Goal: Task Accomplishment & Management: Complete application form

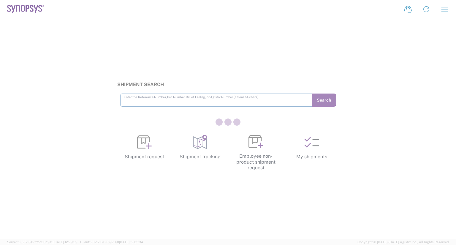
click at [144, 144] on div at bounding box center [228, 122] width 456 height 245
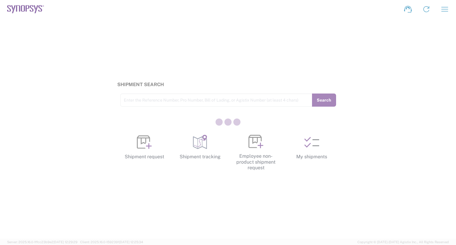
click at [140, 144] on div at bounding box center [228, 122] width 456 height 245
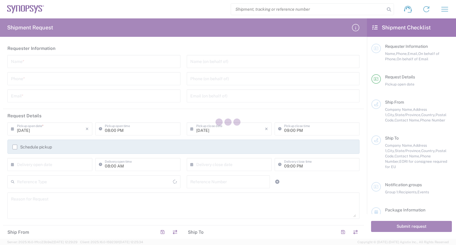
click at [116, 65] on div at bounding box center [228, 122] width 456 height 245
click at [423, 12] on div at bounding box center [228, 122] width 456 height 245
click at [85, 66] on div at bounding box center [228, 122] width 456 height 245
click at [83, 98] on div at bounding box center [228, 122] width 456 height 245
click at [72, 69] on div at bounding box center [228, 122] width 456 height 245
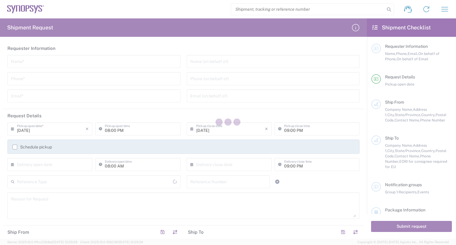
click at [74, 59] on div at bounding box center [228, 122] width 456 height 245
click at [137, 91] on div at bounding box center [228, 122] width 456 height 245
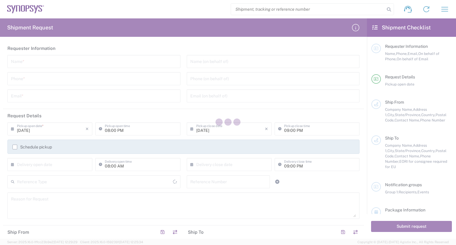
click at [137, 91] on div at bounding box center [228, 122] width 456 height 245
click at [429, 8] on div at bounding box center [228, 122] width 456 height 245
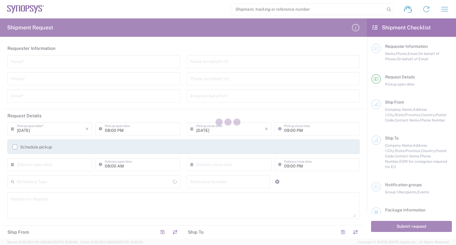
click at [429, 8] on div at bounding box center [228, 122] width 456 height 245
click at [51, 65] on div at bounding box center [228, 122] width 456 height 245
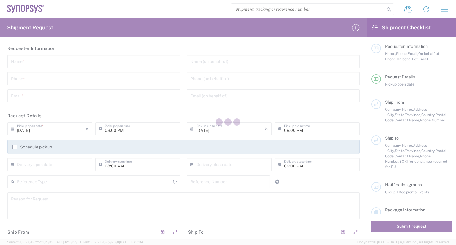
click at [51, 65] on div at bounding box center [228, 122] width 456 height 245
click at [58, 62] on div at bounding box center [228, 122] width 456 height 245
click at [429, 11] on div at bounding box center [228, 122] width 456 height 245
drag, startPoint x: 149, startPoint y: 76, endPoint x: 150, endPoint y: 71, distance: 5.1
click at [149, 75] on div at bounding box center [228, 122] width 456 height 245
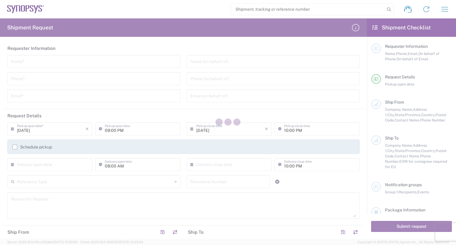
type input "[GEOGRAPHIC_DATA]"
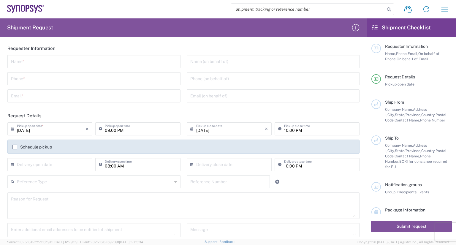
click at [83, 60] on input "text" at bounding box center [94, 61] width 166 height 10
type input "r"
type input "[PERSON_NAME]"
click at [148, 81] on input "tel" at bounding box center [94, 78] width 166 height 10
type input "13825722969"
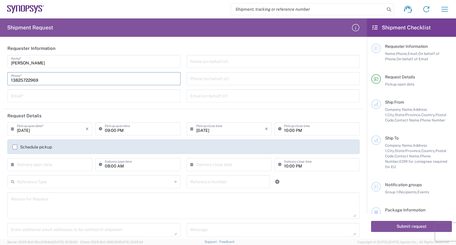
click at [134, 93] on input "text" at bounding box center [94, 95] width 166 height 10
type input "[EMAIL_ADDRESS][DOMAIN_NAME]"
click at [64, 131] on input "[DATE]" at bounding box center [51, 128] width 69 height 10
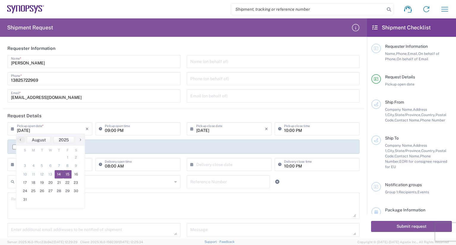
click at [68, 177] on span "15" at bounding box center [67, 174] width 9 height 8
type input "[DATE]"
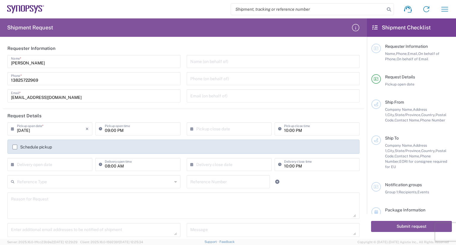
click at [141, 131] on input "09:00 PM" at bounding box center [141, 128] width 72 height 10
click at [126, 129] on input "08:00 PM" at bounding box center [141, 128] width 72 height 10
type input "08:00 AM"
click at [218, 128] on input "text" at bounding box center [230, 128] width 69 height 10
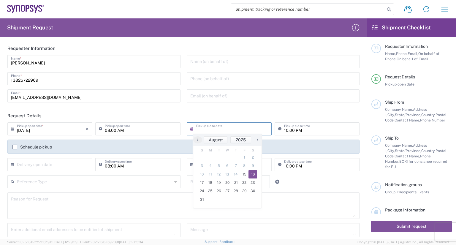
click at [252, 175] on span "16" at bounding box center [252, 174] width 9 height 8
type input "[DATE]"
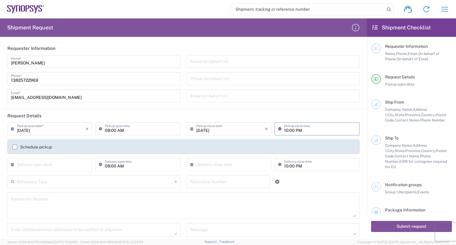
click at [284, 128] on input "10:00 PM" at bounding box center [320, 128] width 72 height 10
click at [294, 129] on input "11:00 PM" at bounding box center [320, 128] width 72 height 10
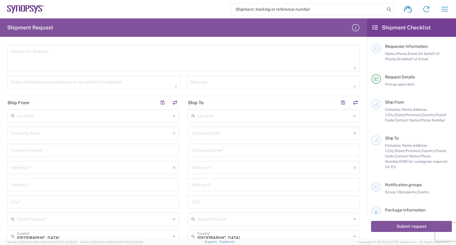
scroll to position [148, 0]
type input "11:00 AM"
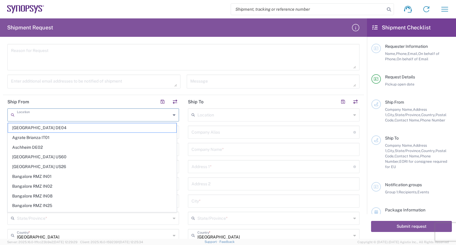
click at [97, 116] on input "text" at bounding box center [94, 114] width 154 height 10
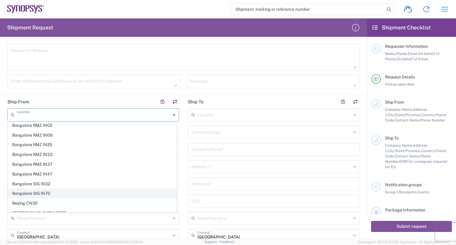
scroll to position [119, 0]
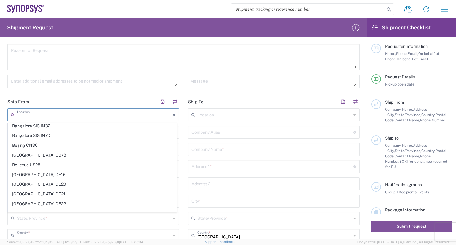
click at [78, 235] on input "text" at bounding box center [94, 235] width 154 height 10
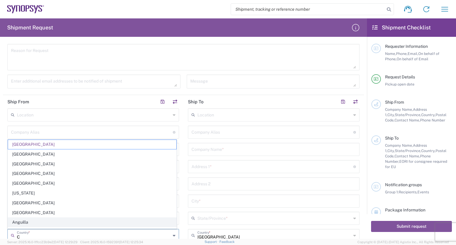
scroll to position [149, 0]
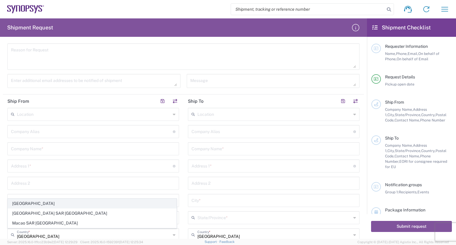
click at [61, 200] on span "[GEOGRAPHIC_DATA]" at bounding box center [92, 203] width 168 height 9
type input "[GEOGRAPHIC_DATA]"
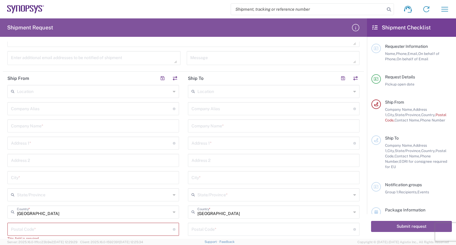
scroll to position [179, 0]
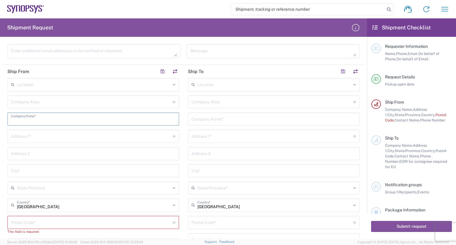
click at [68, 121] on input "text" at bounding box center [93, 118] width 164 height 10
type input "Heatscape [GEOGRAPHIC_DATA]"
type input "[STREET_ADDRESS][PERSON_NAME]"
click at [20, 169] on input "text" at bounding box center [93, 170] width 164 height 10
type input "d"
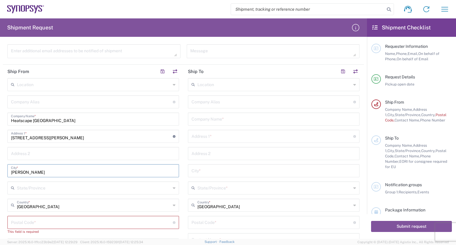
type input "[PERSON_NAME]"
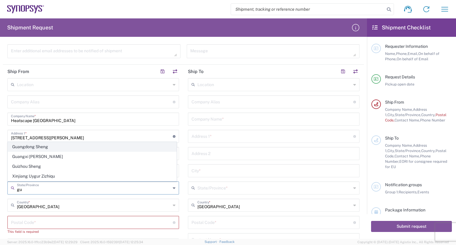
click at [30, 149] on span "Guangdong Sheng" at bounding box center [92, 146] width 168 height 9
type input "Guangdong Sheng"
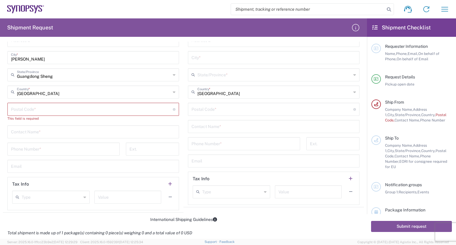
scroll to position [297, 0]
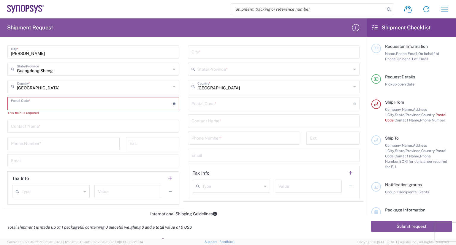
click at [66, 103] on input "undefined" at bounding box center [92, 103] width 162 height 10
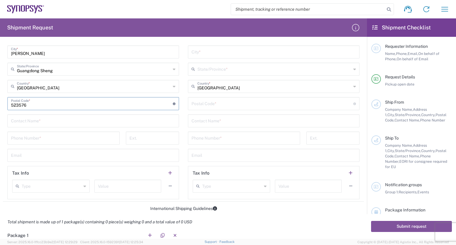
type input "523576"
click at [57, 119] on input "text" at bounding box center [93, 120] width 164 height 10
type input "[PERSON_NAME]"
click at [52, 136] on input "tel" at bounding box center [63, 137] width 105 height 10
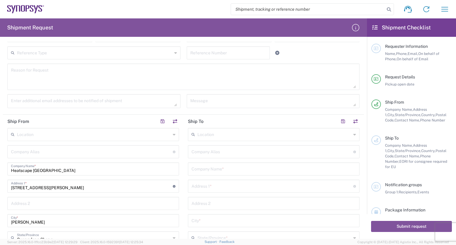
scroll to position [149, 0]
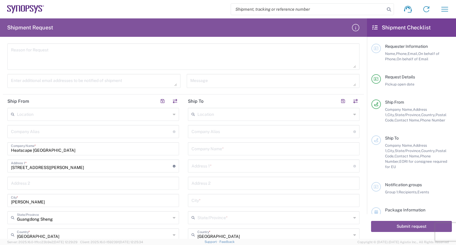
type input "13825722969"
click at [219, 148] on input "text" at bounding box center [273, 148] width 164 height 10
paste input "[DEMOGRAPHIC_DATA][PERSON_NAME]"
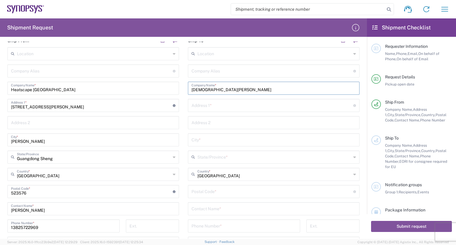
scroll to position [268, 0]
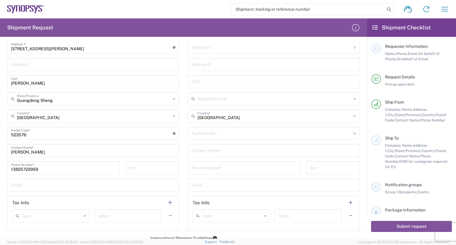
type input "[DEMOGRAPHIC_DATA][PERSON_NAME]"
click at [245, 136] on input "undefined" at bounding box center [272, 133] width 162 height 10
type input "94085"
click at [242, 153] on input "text" at bounding box center [273, 150] width 164 height 10
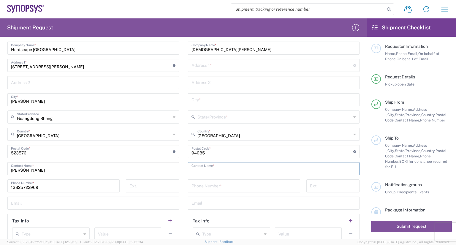
scroll to position [179, 0]
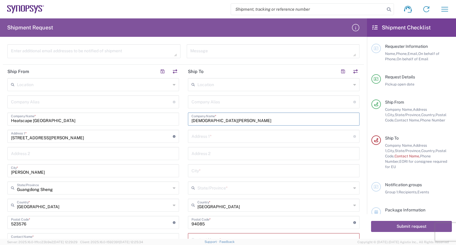
drag, startPoint x: 226, startPoint y: 121, endPoint x: 172, endPoint y: 114, distance: 54.2
click at [172, 114] on div "Ship From Location [GEOGRAPHIC_DATA] DE04 Agrate Brianza IT01 [GEOGRAPHIC_DATA]…" at bounding box center [183, 195] width 361 height 261
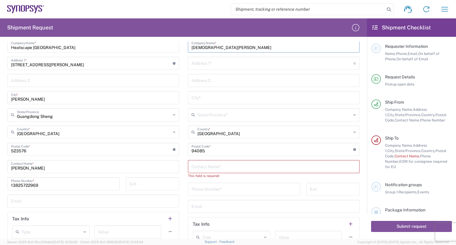
scroll to position [297, 0]
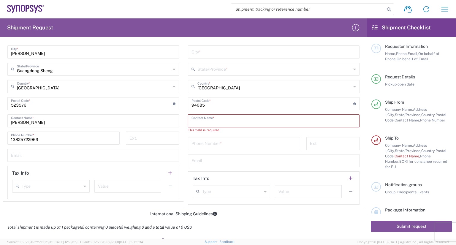
click at [221, 120] on input "text" at bounding box center [273, 120] width 164 height 10
paste input "[DEMOGRAPHIC_DATA][PERSON_NAME]"
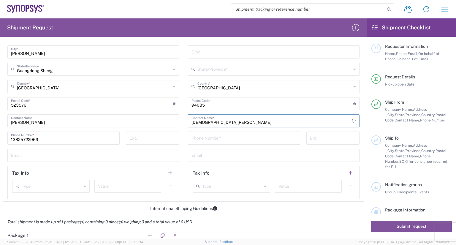
scroll to position [179, 0]
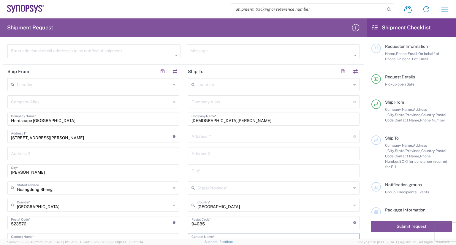
type input "[DEMOGRAPHIC_DATA][PERSON_NAME]"
drag, startPoint x: 226, startPoint y: 120, endPoint x: 187, endPoint y: 117, distance: 39.3
click at [188, 117] on div "[DEMOGRAPHIC_DATA][PERSON_NAME] Company Name *" at bounding box center [274, 118] width 172 height 13
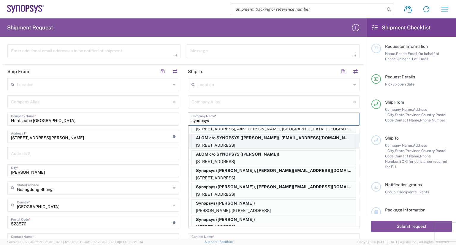
scroll to position [89, 0]
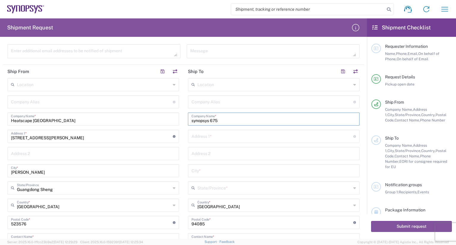
drag, startPoint x: 228, startPoint y: 119, endPoint x: 208, endPoint y: 118, distance: 19.9
click at [208, 118] on input "synopsys 675" at bounding box center [273, 118] width 164 height 10
type input "synopsys"
click at [204, 137] on input "text" at bounding box center [272, 136] width 162 height 10
paste input "675"
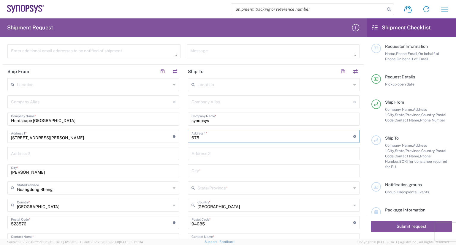
type input "675"
click at [217, 121] on input "synopsys" at bounding box center [273, 118] width 164 height 10
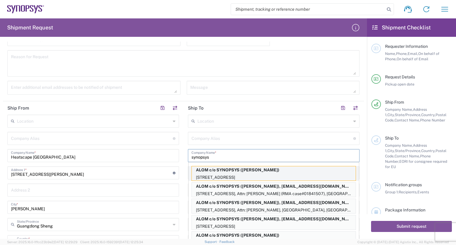
scroll to position [149, 0]
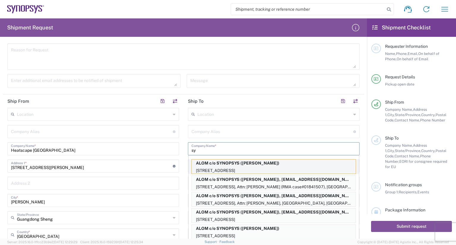
type input "s"
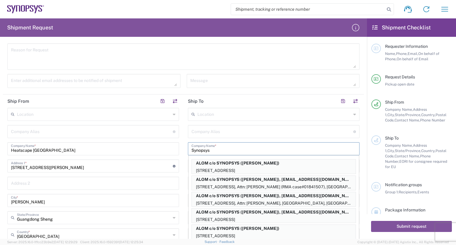
type input "Synopsys"
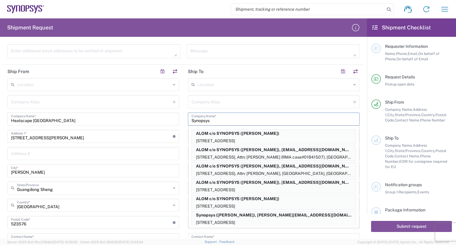
click at [229, 123] on input "Synopsys" at bounding box center [273, 118] width 164 height 10
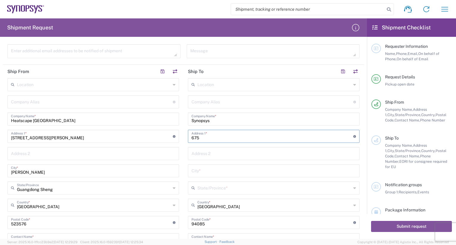
drag, startPoint x: 233, startPoint y: 137, endPoint x: 182, endPoint y: 137, distance: 51.3
click at [183, 137] on main "Location [GEOGRAPHIC_DATA] DE04 Agrate Brianza IT01 [GEOGRAPHIC_DATA] DE02 [GEO…" at bounding box center [273, 198] width 180 height 240
paste input "Almanor Ave"
type input "[STREET_ADDRESS]"
click at [232, 174] on input "text" at bounding box center [273, 170] width 164 height 10
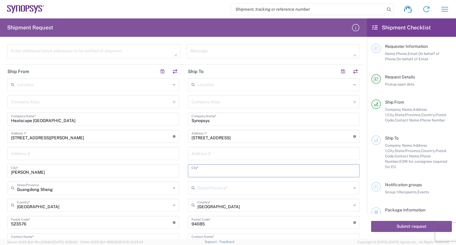
click at [234, 188] on input "text" at bounding box center [274, 187] width 154 height 10
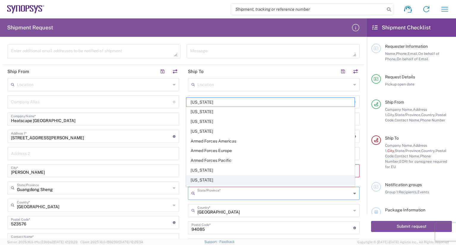
click at [235, 177] on span "[US_STATE]" at bounding box center [270, 179] width 168 height 9
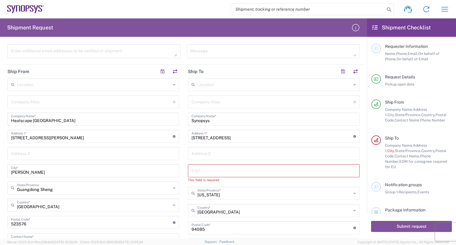
click at [230, 190] on input "[US_STATE]" at bounding box center [274, 193] width 154 height 10
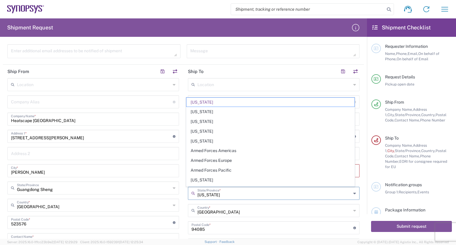
click at [217, 178] on span "[US_STATE]" at bounding box center [270, 179] width 168 height 9
type input "[US_STATE]"
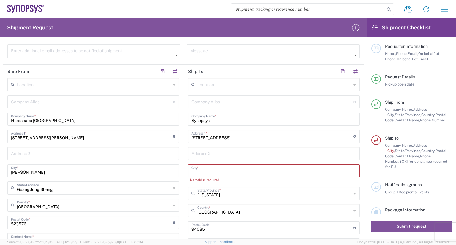
click at [227, 173] on input "text" at bounding box center [273, 170] width 164 height 10
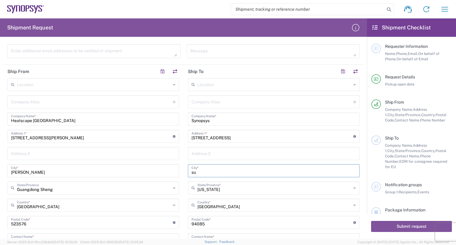
type input "s"
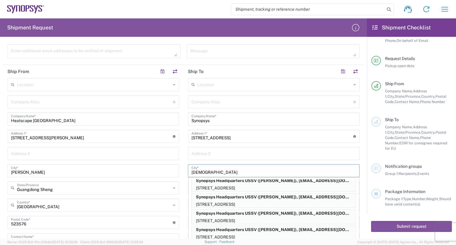
scroll to position [89, 0]
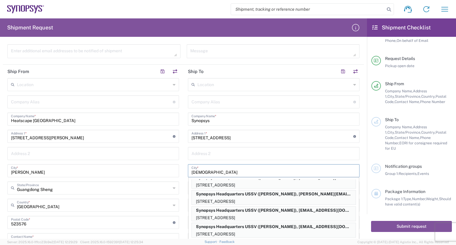
type input "[DEMOGRAPHIC_DATA]"
click at [282, 199] on p "[STREET_ADDRESS]" at bounding box center [274, 201] width 164 height 7
type input "Synopsys Headquarters USSV"
type input "Sunnyvale"
type input "[US_STATE]"
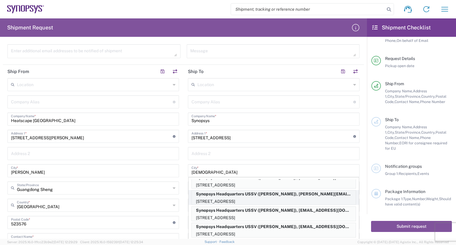
type input "[PERSON_NAME]"
type input "650.584.5000"
type input "[PERSON_NAME][EMAIL_ADDRESS][DOMAIN_NAME]"
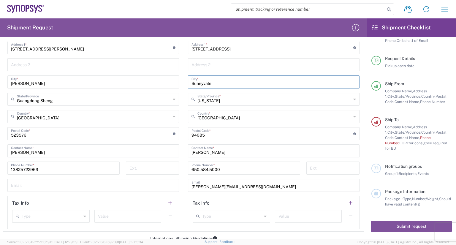
scroll to position [268, 0]
drag, startPoint x: 224, startPoint y: 151, endPoint x: 181, endPoint y: 151, distance: 43.0
click at [181, 151] on div "Ship From Location [GEOGRAPHIC_DATA] DE04 Agrate Brianza IT01 [GEOGRAPHIC_DATA]…" at bounding box center [183, 104] width 361 height 256
paste input "igved Pawar"
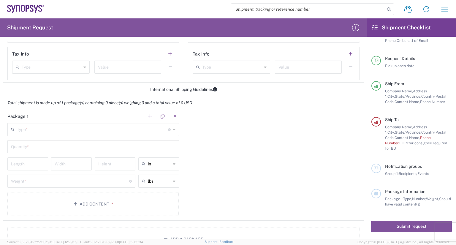
scroll to position [446, 0]
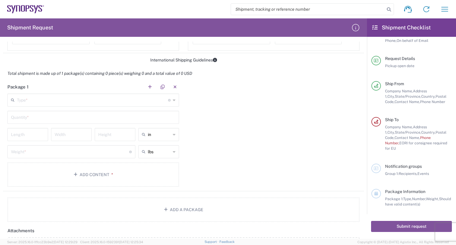
type input "[DEMOGRAPHIC_DATA][PERSON_NAME]"
click at [61, 100] on input "text" at bounding box center [92, 99] width 151 height 10
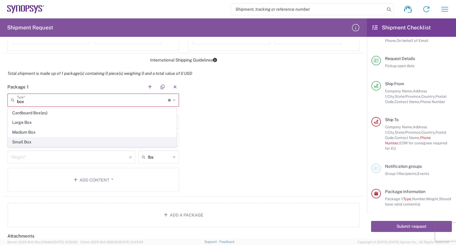
click at [41, 141] on span "Small Box" at bounding box center [92, 141] width 168 height 9
type input "Small Box"
type input "12.25"
type input "11"
type input "1.5"
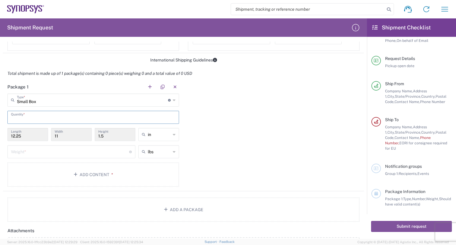
click at [51, 116] on input "text" at bounding box center [93, 117] width 164 height 10
type input "1"
click at [33, 135] on input "12.25" at bounding box center [28, 134] width 34 height 10
drag, startPoint x: 24, startPoint y: 135, endPoint x: 2, endPoint y: 135, distance: 21.7
click at [2, 135] on form "Requester Information [PERSON_NAME] Name * [PHONE_NUMBER] Phone * [EMAIL_ADDRES…" at bounding box center [183, 140] width 367 height 197
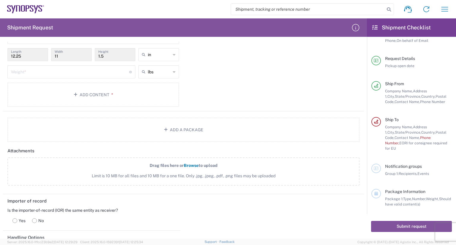
scroll to position [505, 0]
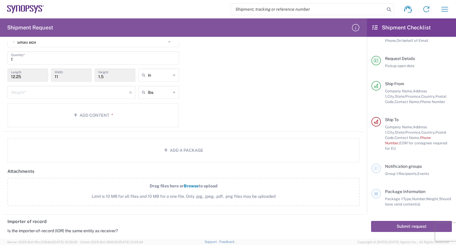
click at [47, 93] on input "number" at bounding box center [70, 92] width 118 height 10
type input "3"
click at [269, 94] on div "Package 1 Small Box Type * Material used to package goods Cardboard Box(es) Lar…" at bounding box center [183, 76] width 361 height 111
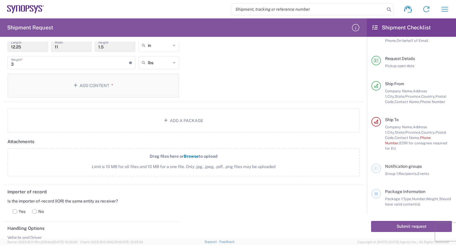
click at [101, 83] on button "Add Content *" at bounding box center [93, 85] width 172 height 24
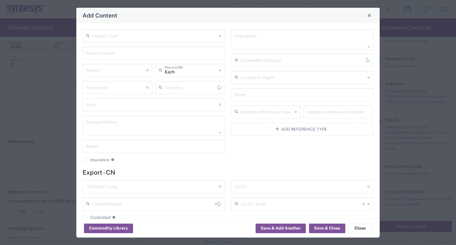
type input "US Dollar"
click at [137, 37] on input "text" at bounding box center [154, 35] width 125 height 10
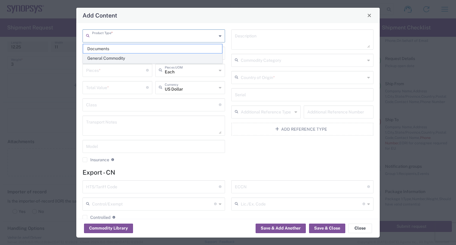
click at [125, 57] on span "General Commodity" at bounding box center [152, 58] width 139 height 9
type input "General Commodity"
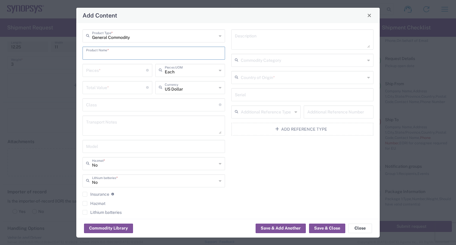
click at [119, 56] on input "text" at bounding box center [153, 52] width 135 height 10
type input "heatsink"
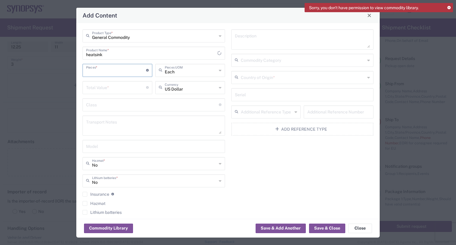
click at [112, 72] on input "number" at bounding box center [116, 70] width 60 height 10
type input "3"
click at [121, 88] on input "number" at bounding box center [116, 87] width 60 height 10
type input "90"
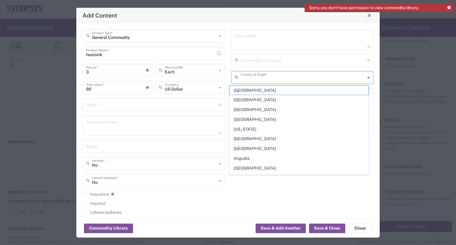
click at [286, 80] on input "text" at bounding box center [303, 77] width 125 height 10
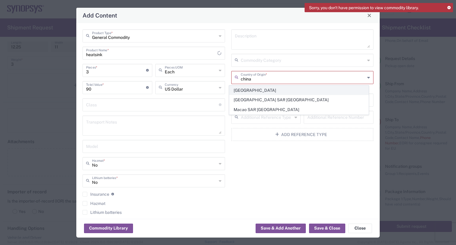
click at [281, 93] on span "[GEOGRAPHIC_DATA]" at bounding box center [298, 90] width 139 height 9
type input "[GEOGRAPHIC_DATA]"
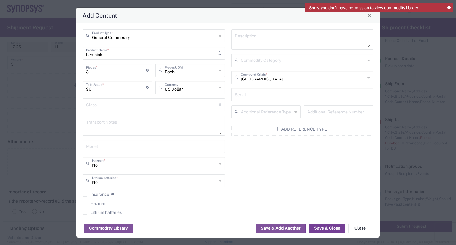
click at [328, 229] on button "Save & Close" at bounding box center [327, 227] width 36 height 9
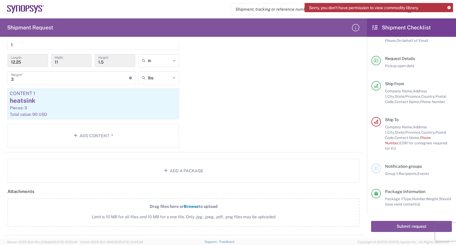
scroll to position [490, 0]
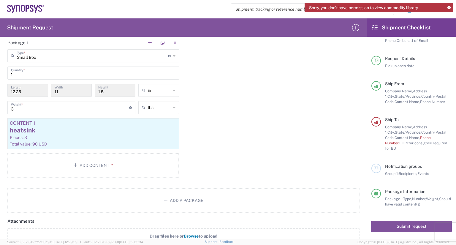
click at [429, 140] on div "Company Name, Address 1, City, State/Province, Country, Postal Code, Contact Na…" at bounding box center [418, 137] width 67 height 27
click at [430, 138] on span "Phone Number," at bounding box center [408, 140] width 46 height 10
click at [379, 119] on div at bounding box center [375, 121] width 9 height 9
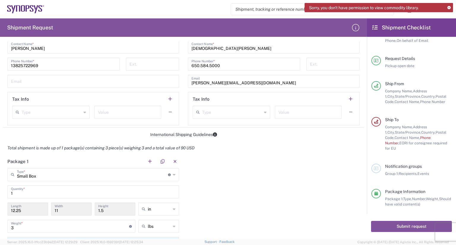
scroll to position [282, 0]
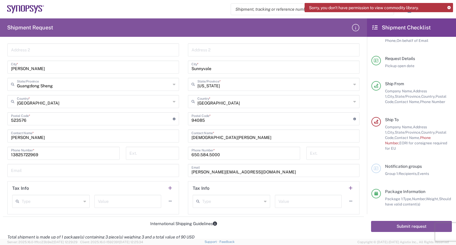
click at [243, 154] on input "650.584.5000" at bounding box center [243, 153] width 105 height 10
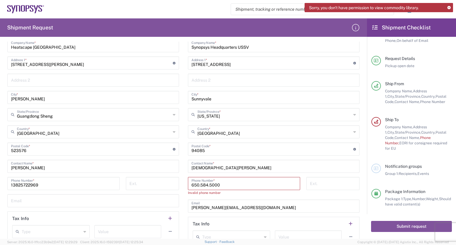
scroll to position [253, 0]
click at [199, 185] on input "650.584.5000" at bounding box center [243, 182] width 105 height 10
click at [206, 185] on input "650584.5000" at bounding box center [243, 182] width 105 height 10
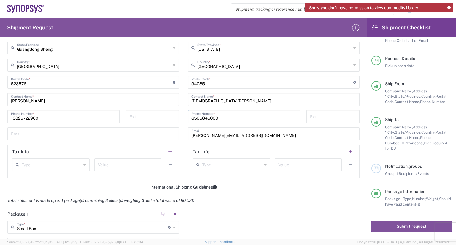
scroll to position [342, 0]
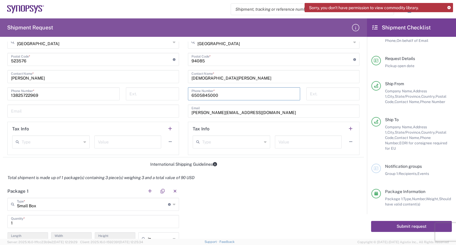
type input "6505845000"
click at [391, 224] on button "Submit request" at bounding box center [411, 226] width 81 height 11
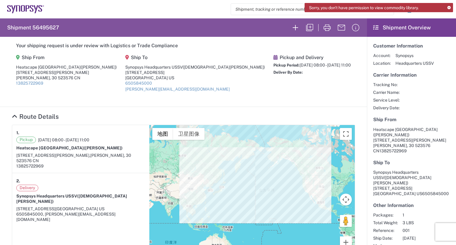
scroll to position [30, 0]
